Goal: Navigation & Orientation: Find specific page/section

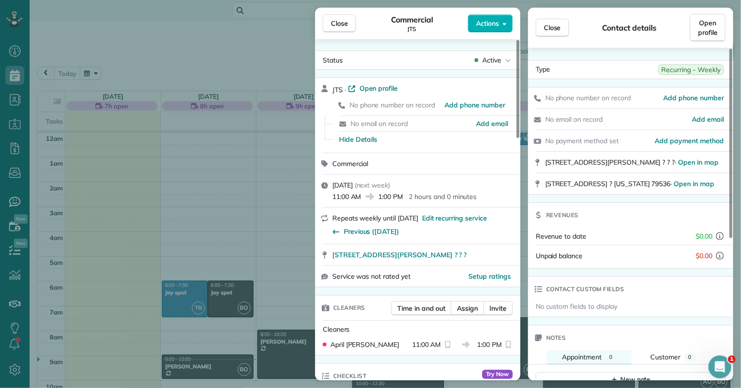
scroll to position [173, 0]
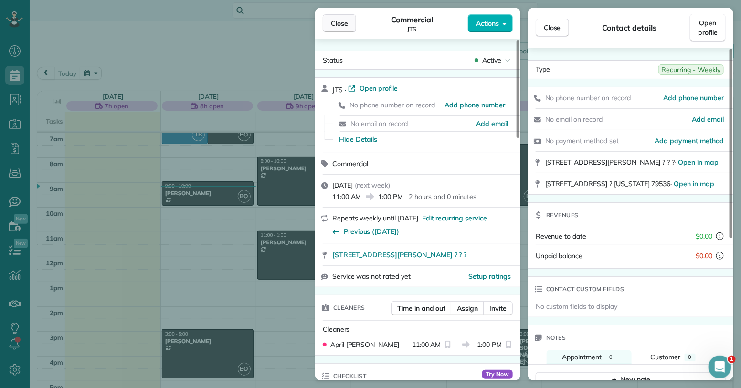
drag, startPoint x: 335, startPoint y: 23, endPoint x: 356, endPoint y: 24, distance: 21.0
click at [336, 24] on span "Close" at bounding box center [339, 24] width 17 height 10
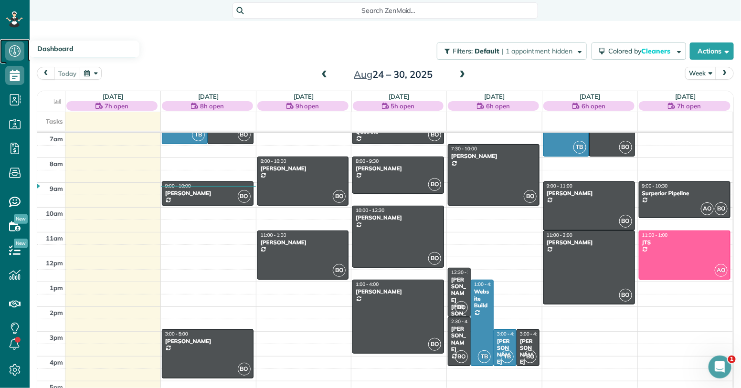
click at [17, 48] on icon at bounding box center [14, 51] width 19 height 19
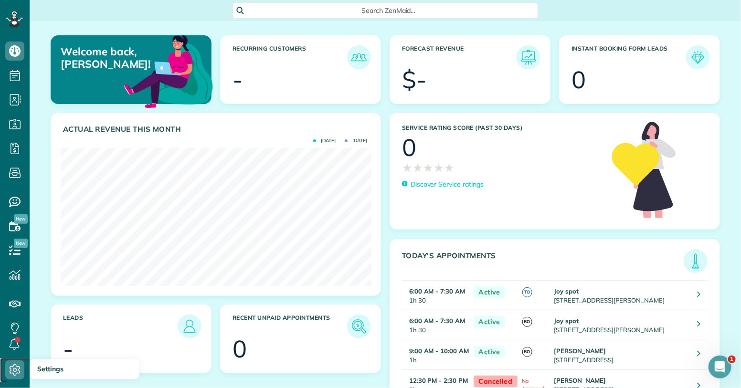
click at [9, 367] on icon at bounding box center [14, 370] width 19 height 19
